Goal: Task Accomplishment & Management: Use online tool/utility

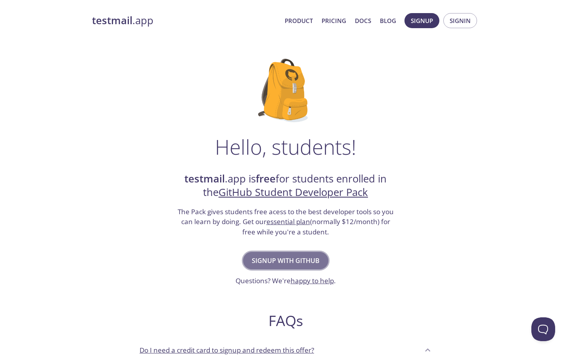
click at [307, 254] on button "Signup with GitHub" at bounding box center [285, 260] width 85 height 17
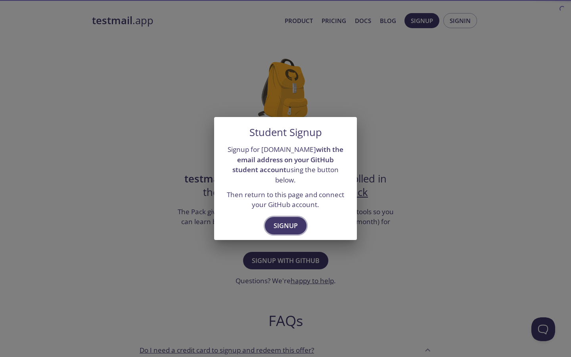
click at [283, 223] on span "Signup" at bounding box center [285, 225] width 24 height 11
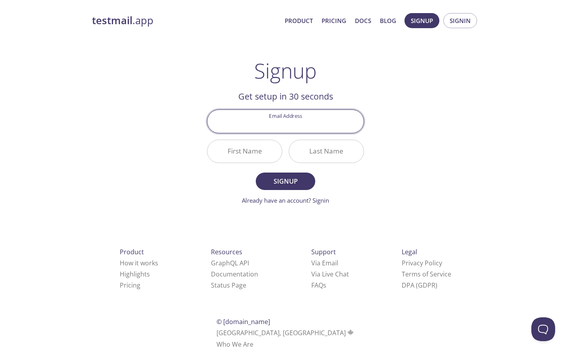
click at [281, 116] on input "Email Address" at bounding box center [285, 121] width 156 height 23
type input "[EMAIL_ADDRESS][DOMAIN_NAME]"
click at [262, 153] on input "First Name" at bounding box center [244, 151] width 74 height 23
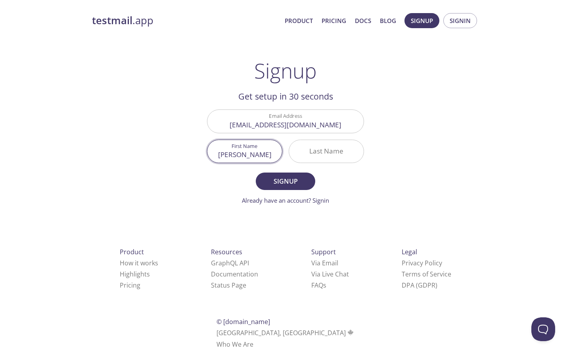
type input "[PERSON_NAME]"
click at [346, 151] on input "Last Name" at bounding box center [326, 151] width 74 height 23
type input "Yin"
click at [297, 179] on span "Signup" at bounding box center [285, 181] width 42 height 11
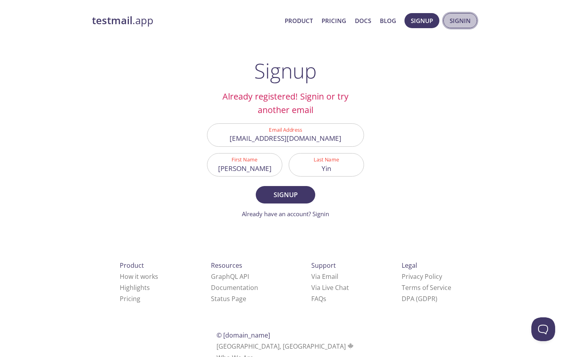
click at [463, 21] on span "Signin" at bounding box center [459, 20] width 21 height 10
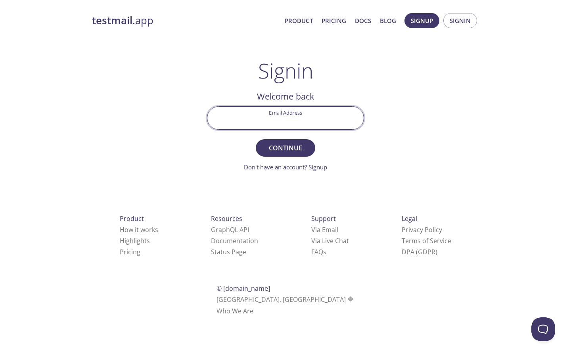
click at [317, 124] on input "Email Address" at bounding box center [285, 118] width 156 height 23
type input "e"
click at [310, 107] on input "Email Address" at bounding box center [285, 118] width 156 height 23
type input "[EMAIL_ADDRESS][DOMAIN_NAME]"
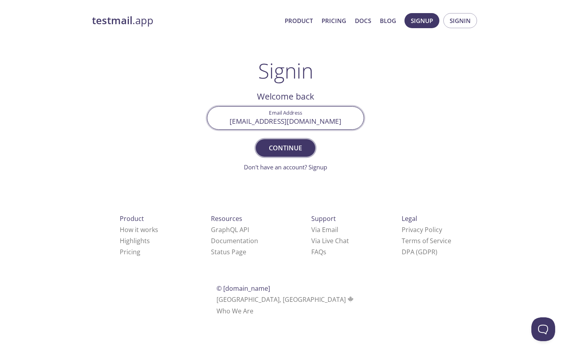
click at [290, 146] on span "Continue" at bounding box center [285, 147] width 42 height 11
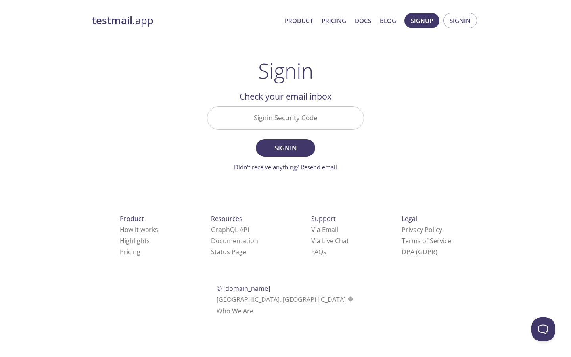
click at [283, 119] on input "Signin Security Code" at bounding box center [285, 118] width 156 height 23
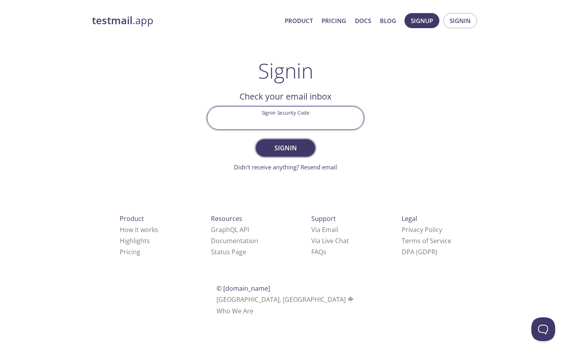
paste input "G7J2HKH"
type input "G7J2HKH"
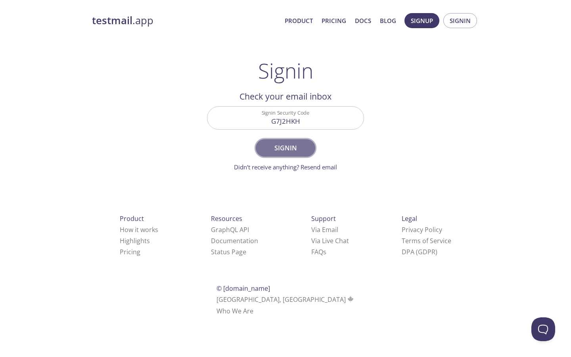
click at [301, 149] on span "Signin" at bounding box center [285, 147] width 42 height 11
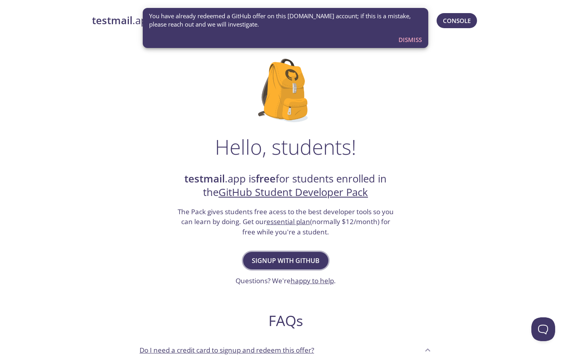
click at [286, 263] on span "Signup with GitHub" at bounding box center [286, 260] width 68 height 11
click at [409, 32] on button "Dismiss" at bounding box center [410, 39] width 30 height 15
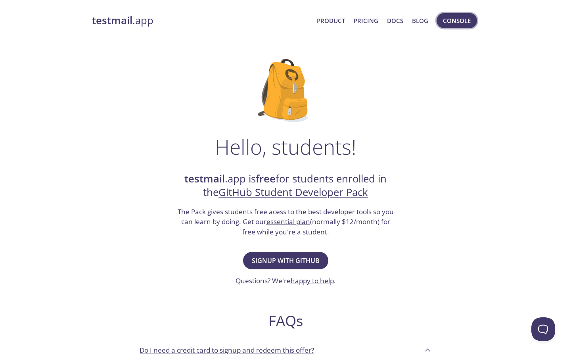
click at [454, 21] on span "Console" at bounding box center [457, 20] width 28 height 10
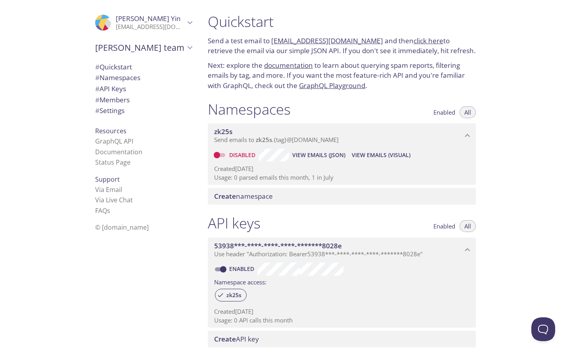
click at [466, 112] on span "All" at bounding box center [467, 112] width 7 height 0
click at [450, 112] on span "Enabled" at bounding box center [444, 112] width 22 height 0
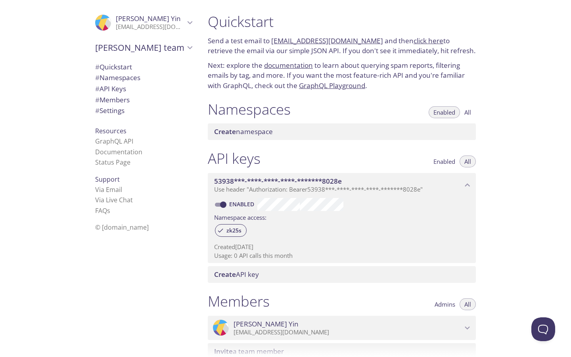
click at [449, 112] on span "Enabled" at bounding box center [444, 112] width 22 height 0
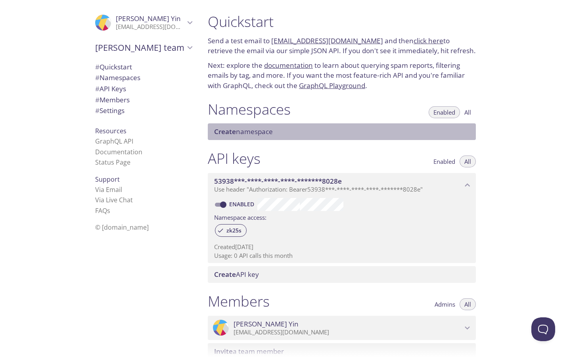
click at [283, 124] on div "Create namespace" at bounding box center [342, 131] width 268 height 17
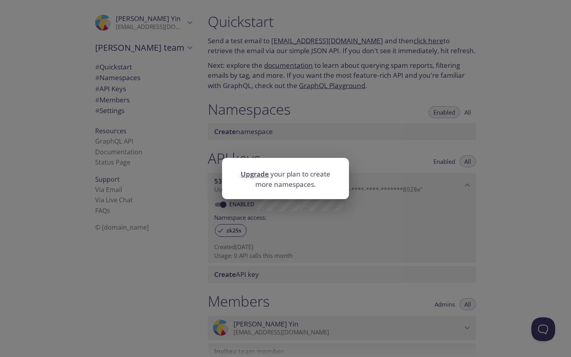
click at [416, 146] on div "Upgrade your plan to create more namespaces." at bounding box center [285, 178] width 571 height 357
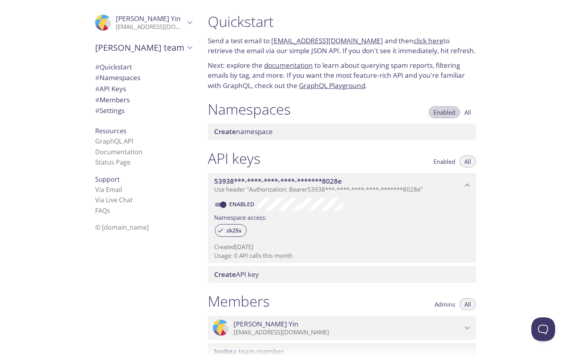
click at [446, 117] on button "Enabled" at bounding box center [443, 112] width 31 height 12
click at [466, 112] on span "All" at bounding box center [467, 112] width 7 height 0
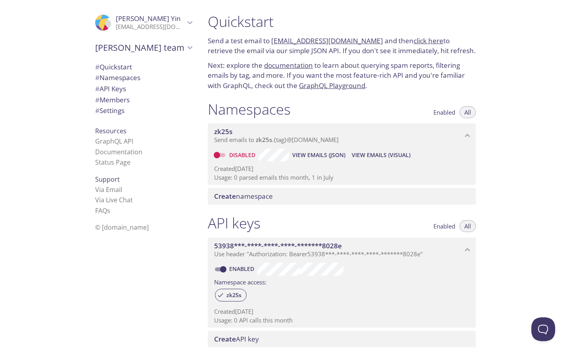
click at [327, 139] on span "Send emails to zk25s . {tag} @inbox.testmail.app" at bounding box center [276, 140] width 124 height 8
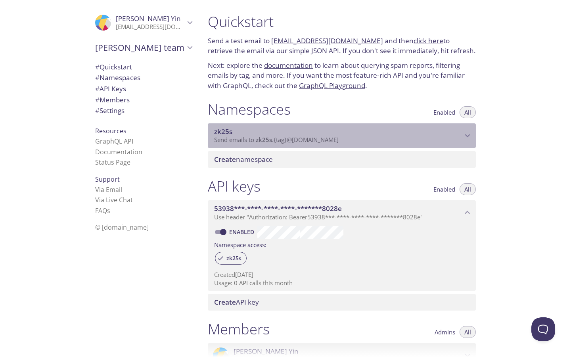
click at [327, 139] on span "Send emails to zk25s . {tag} @inbox.testmail.app" at bounding box center [276, 140] width 124 height 8
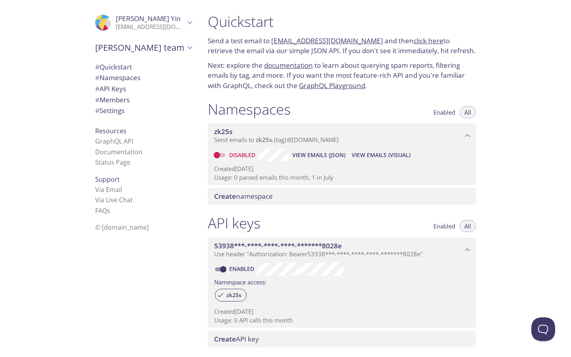
click at [221, 157] on input "Disabled" at bounding box center [216, 155] width 29 height 10
checkbox input "true"
click at [376, 158] on span "View Emails (Visual)" at bounding box center [379, 155] width 59 height 10
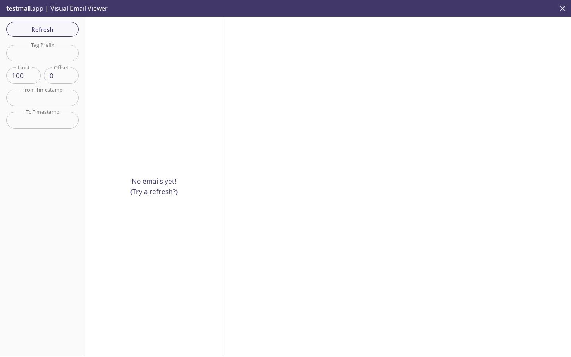
click at [564, 10] on icon "close" at bounding box center [562, 8] width 10 height 10
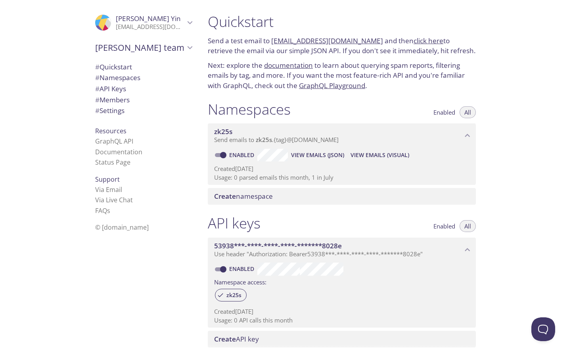
click at [124, 114] on span "# Settings" at bounding box center [109, 110] width 29 height 9
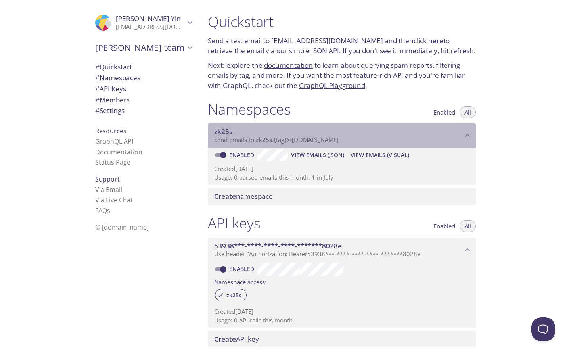
click at [282, 142] on span "Send emails to zk25s . {tag} @inbox.testmail.app" at bounding box center [276, 140] width 124 height 8
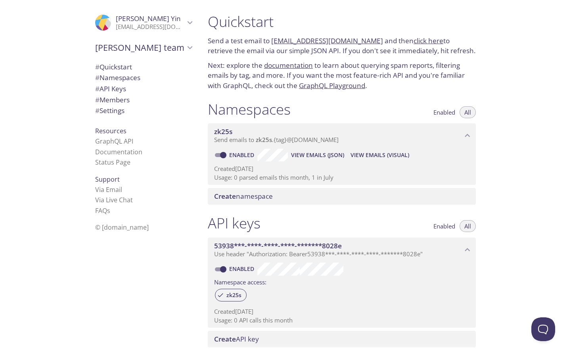
drag, startPoint x: 469, startPoint y: 181, endPoint x: 428, endPoint y: 159, distance: 46.3
click at [428, 158] on div "Enabled View Emails (JSON) View Emails (Visual) Created 24 Jul 2025 Usage: 0 pa…" at bounding box center [342, 166] width 268 height 37
click at [368, 155] on span "View Emails (Visual)" at bounding box center [379, 155] width 59 height 10
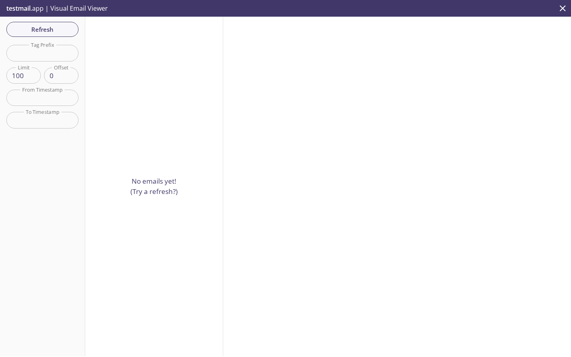
click at [135, 181] on p "No emails yet! (Try a refresh?)" at bounding box center [153, 186] width 47 height 20
click at [143, 189] on p "No emails yet! (Try a refresh?)" at bounding box center [153, 186] width 47 height 20
click at [149, 210] on div "No emails yet! (Try a refresh?)" at bounding box center [154, 186] width 138 height 339
click at [61, 22] on button "Refresh" at bounding box center [42, 29] width 72 height 15
click at [44, 30] on span "Refresh" at bounding box center [42, 29] width 59 height 10
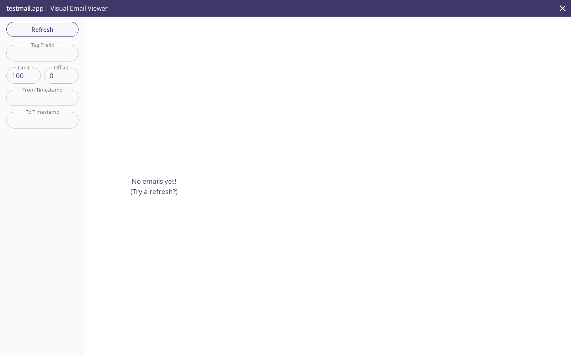
click at [560, 9] on icon "close" at bounding box center [562, 8] width 10 height 10
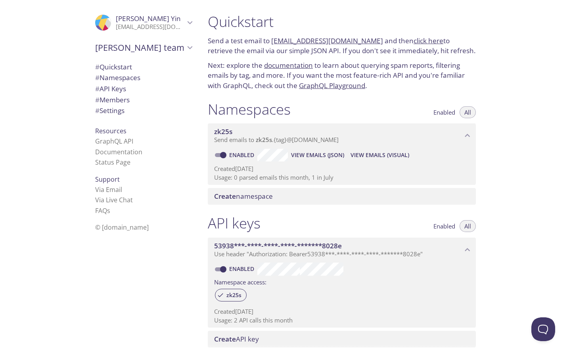
click at [143, 70] on span "# Quickstart" at bounding box center [143, 67] width 97 height 10
click at [413, 42] on link "click here" at bounding box center [428, 40] width 30 height 9
click at [289, 40] on link "[EMAIL_ADDRESS][DOMAIN_NAME]" at bounding box center [327, 40] width 112 height 9
drag, startPoint x: 369, startPoint y: 41, endPoint x: 273, endPoint y: 36, distance: 96.0
click at [273, 37] on p "Send a test email to [EMAIL_ADDRESS][DOMAIN_NAME] and then click here to retrie…" at bounding box center [342, 46] width 268 height 20
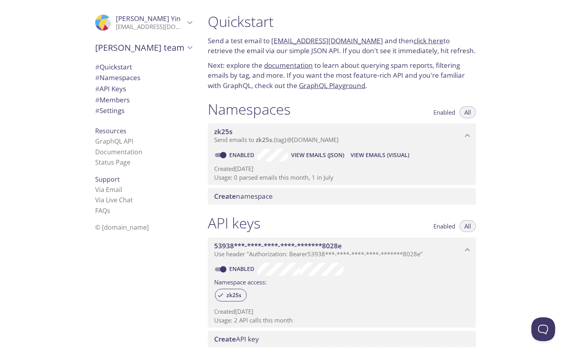
copy link "[EMAIL_ADDRESS][DOMAIN_NAME]"
click at [409, 47] on p "Send a test email to [EMAIL_ADDRESS][DOMAIN_NAME] and then click here to retrie…" at bounding box center [342, 46] width 268 height 20
click at [413, 44] on link "click here" at bounding box center [428, 40] width 30 height 9
click at [224, 156] on input "Enabled" at bounding box center [223, 155] width 29 height 10
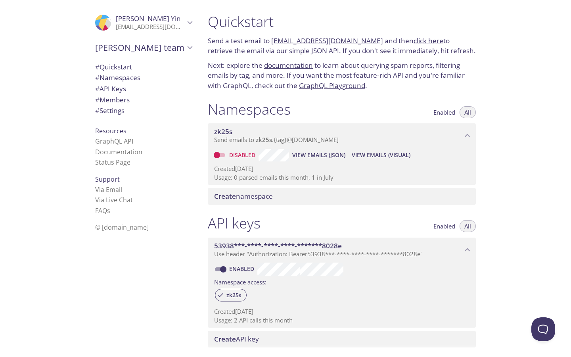
click at [223, 157] on input "Disabled" at bounding box center [216, 155] width 29 height 10
checkbox input "true"
click at [136, 67] on span "# Quickstart" at bounding box center [143, 67] width 97 height 10
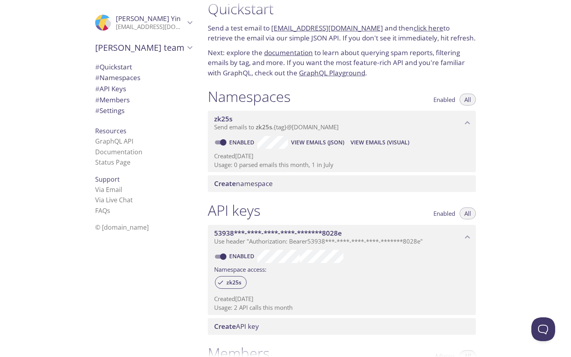
click at [135, 116] on div "# Quickstart # Namespaces # API Keys # Members # Settings" at bounding box center [143, 90] width 109 height 63
click at [135, 115] on span "# Settings" at bounding box center [143, 110] width 97 height 10
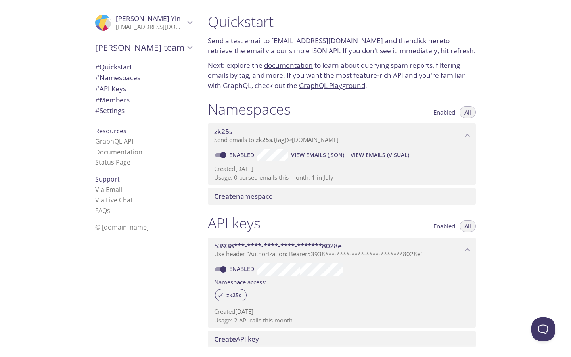
click at [125, 151] on link "Documentation" at bounding box center [118, 151] width 47 height 9
click at [115, 69] on span "# Quickstart" at bounding box center [113, 66] width 37 height 9
click at [342, 85] on link "GraphQL Playground" at bounding box center [332, 85] width 66 height 9
click at [326, 153] on span "View Emails (JSON)" at bounding box center [317, 155] width 53 height 10
click at [386, 153] on span "View Emails (Visual)" at bounding box center [379, 155] width 59 height 10
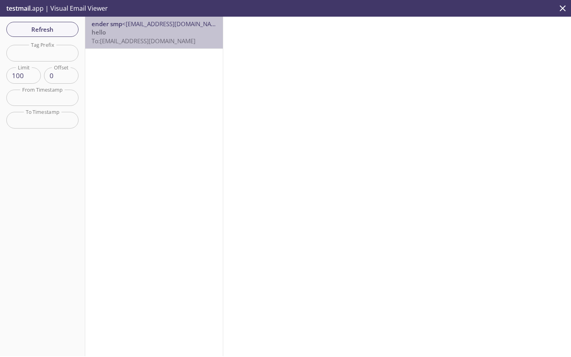
click at [145, 36] on p "hello To: [EMAIL_ADDRESS][DOMAIN_NAME]" at bounding box center [154, 36] width 125 height 17
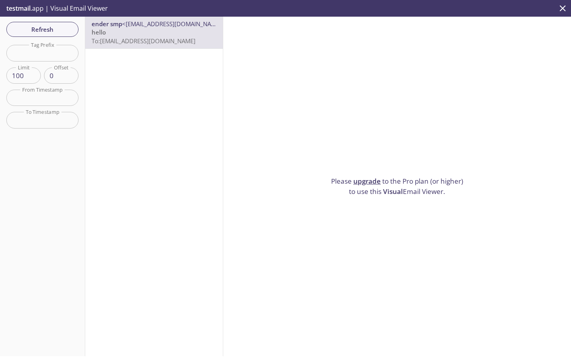
click at [163, 143] on div "ender smp <[EMAIL_ADDRESS][DOMAIN_NAME]> hello To: [EMAIL_ADDRESS][DOMAIN_NAME]" at bounding box center [154, 186] width 138 height 339
click at [50, 210] on div "Refresh Filters Tag Prefix Tag Prefix Limit 100 Limit Offset 0 Offset From Time…" at bounding box center [42, 186] width 85 height 339
click at [563, 8] on icon "close" at bounding box center [562, 8] width 10 height 10
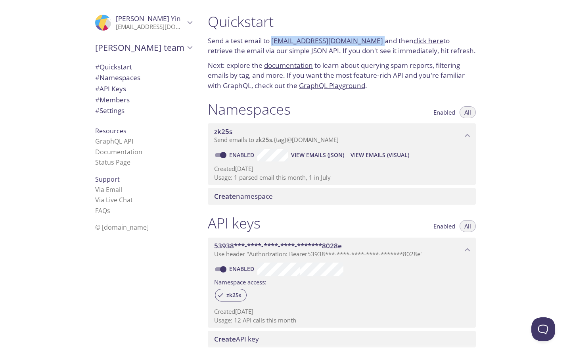
drag, startPoint x: 369, startPoint y: 42, endPoint x: 272, endPoint y: 41, distance: 96.7
click at [272, 41] on p "Send a test email to [EMAIL_ADDRESS][DOMAIN_NAME] and then click here to retrie…" at bounding box center [342, 46] width 268 height 20
copy p "[EMAIL_ADDRESS][DOMAIN_NAME]"
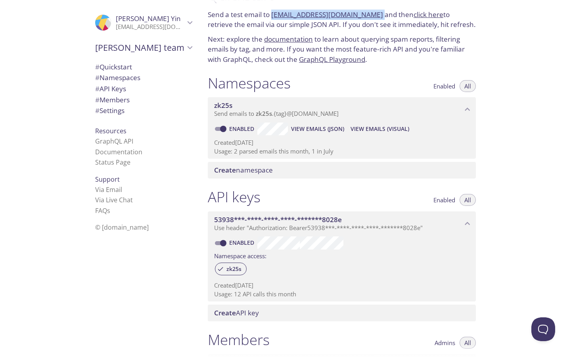
scroll to position [27, 0]
copy p "[EMAIL_ADDRESS][DOMAIN_NAME]"
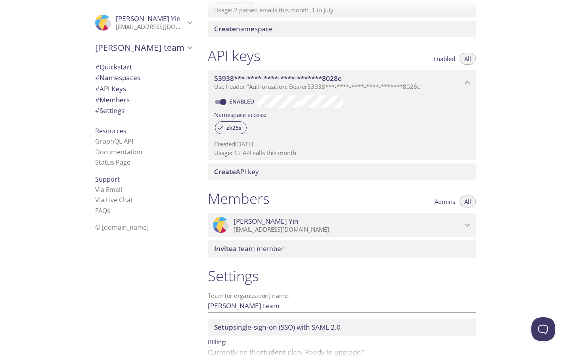
scroll to position [165, 0]
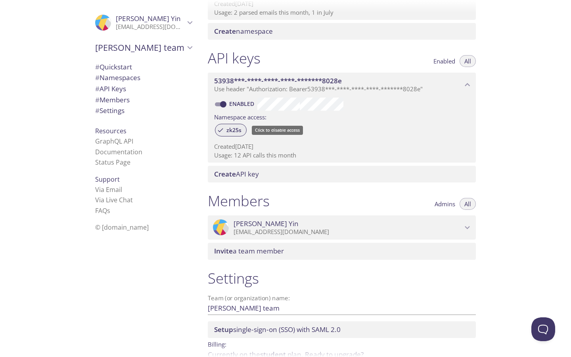
click at [238, 132] on span "zk25s" at bounding box center [234, 129] width 25 height 7
click at [235, 130] on span "zk25s" at bounding box center [234, 129] width 25 height 7
click at [261, 127] on div "zk25s" at bounding box center [341, 130] width 255 height 17
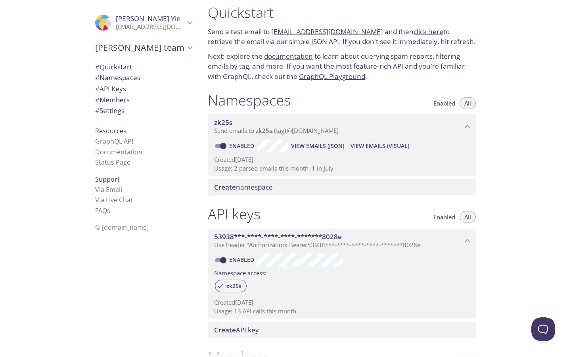
scroll to position [0, 0]
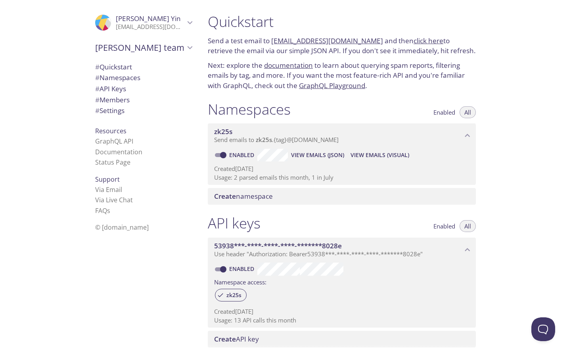
click at [153, 288] on div ".cls-1 { fill: #6d5ca8; } .cls-2 { fill: #3fc191; } .cls-3 { fill: #3b4752; } .…" at bounding box center [141, 178] width 119 height 357
click at [118, 151] on link "Documentation" at bounding box center [118, 151] width 47 height 9
click at [543, 325] on button "Open Beacon popover" at bounding box center [541, 327] width 24 height 24
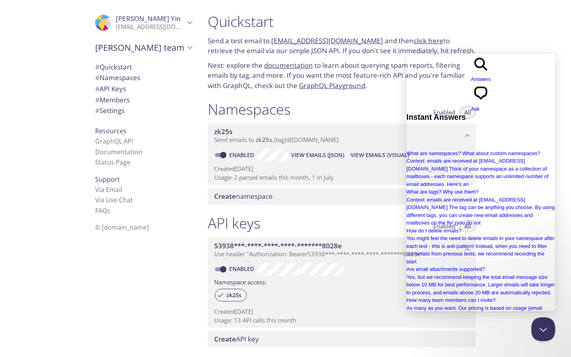
type input "s"
type input "respond"
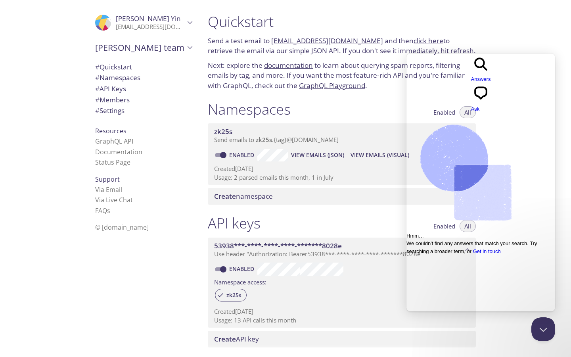
type input "responding"
click at [491, 83] on div "chat-square Ask" at bounding box center [481, 98] width 20 height 30
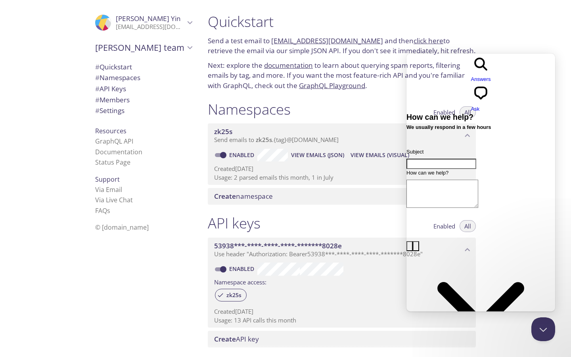
click at [471, 76] on span "Answers" at bounding box center [481, 79] width 20 height 6
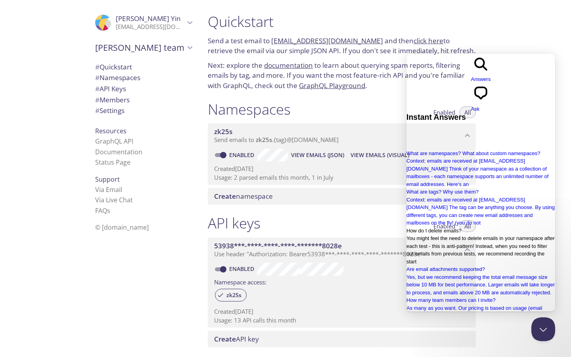
scroll to position [130, 0]
type input "send"
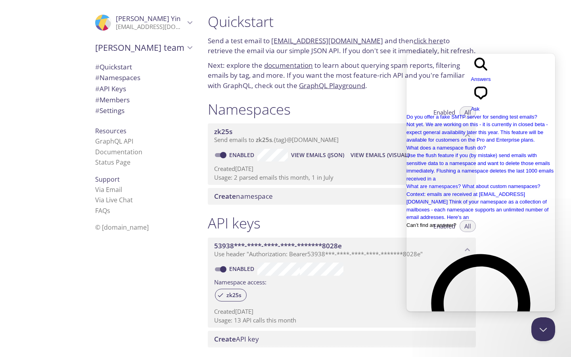
scroll to position [42, 0]
click at [471, 80] on span "Go back" at bounding box center [471, 83] width 0 height 6
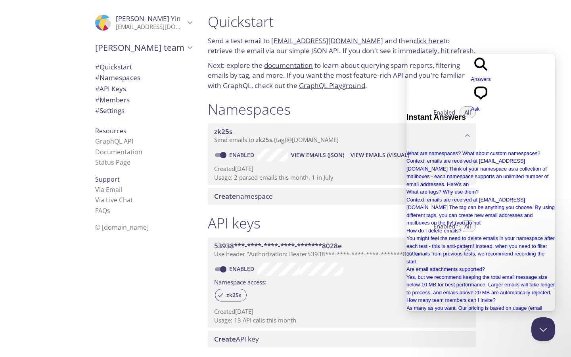
scroll to position [0, 0]
click at [394, 33] on div "Quickstart Send a test email to [EMAIL_ADDRESS][DOMAIN_NAME] and then click her…" at bounding box center [341, 52] width 281 height 88
